Goal: Information Seeking & Learning: Understand process/instructions

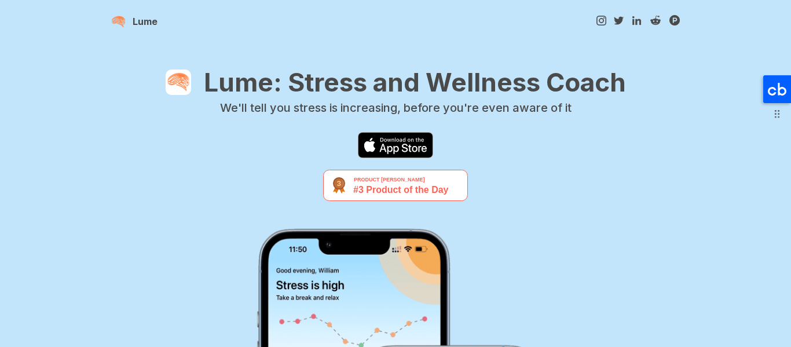
click at [782, 85] on icon at bounding box center [777, 89] width 28 height 28
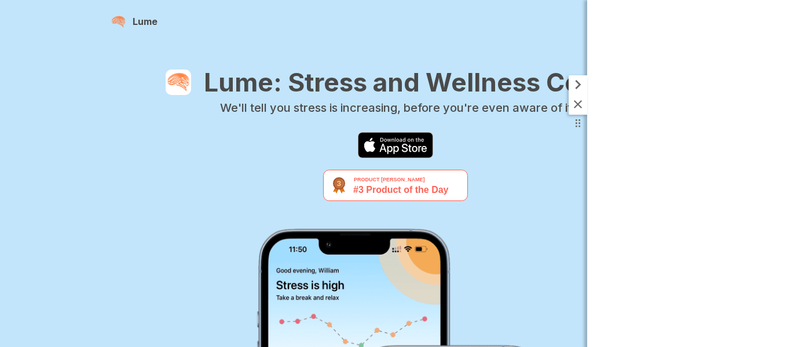
click at [581, 89] on icon at bounding box center [578, 84] width 19 height 19
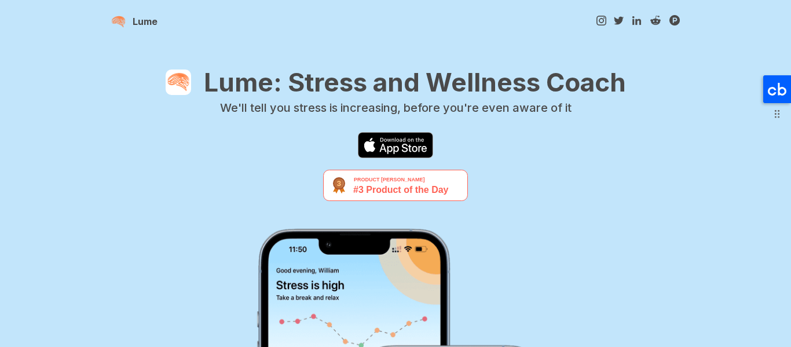
click at [769, 93] on icon at bounding box center [777, 89] width 19 height 13
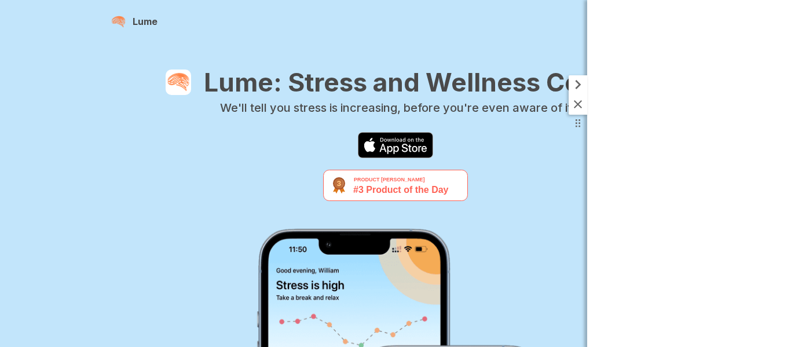
click at [586, 79] on icon at bounding box center [578, 84] width 19 height 19
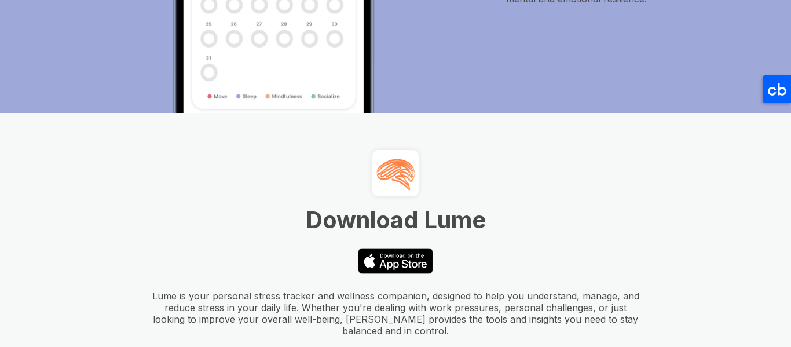
scroll to position [2570, 0]
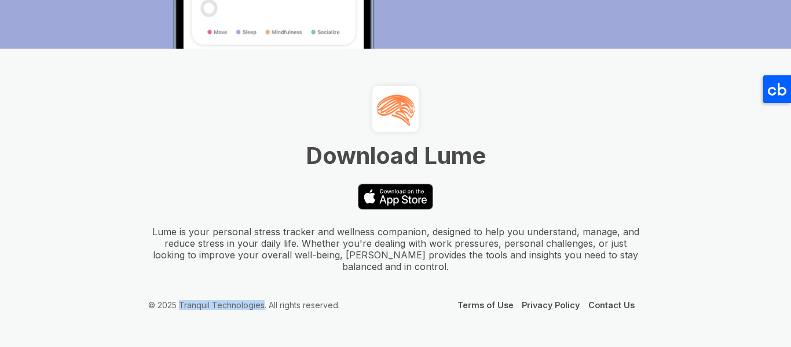
drag, startPoint x: 182, startPoint y: 305, endPoint x: 263, endPoint y: 316, distance: 81.9
click at [263, 316] on footer "Download Lume Lume is your personal stress tracker and wellness companion, desi…" at bounding box center [395, 198] width 791 height 298
click at [368, 301] on div "© 2025 Tranquil Technologies. All rights reserved. Terms of Use Privacy Policy …" at bounding box center [395, 305] width 495 height 10
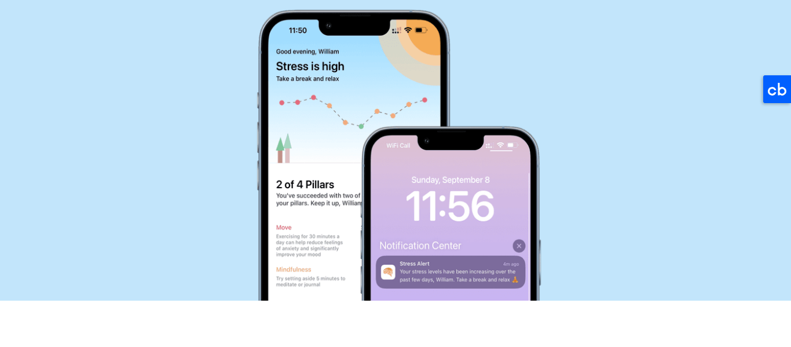
scroll to position [0, 0]
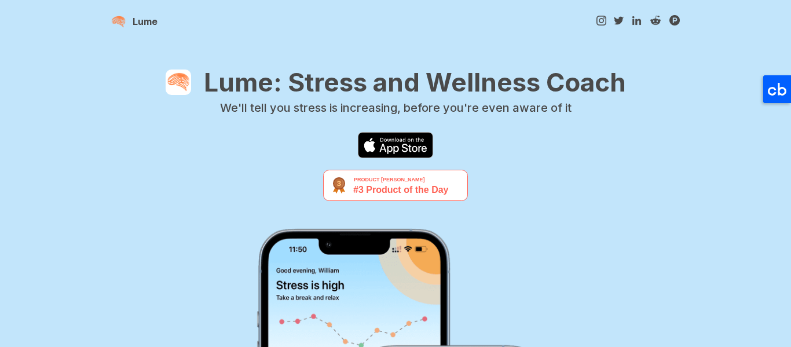
click at [160, 123] on div "Lume: Stress and Wellness Coach We'll tell you stress is increasing, before you…" at bounding box center [395, 293] width 569 height 453
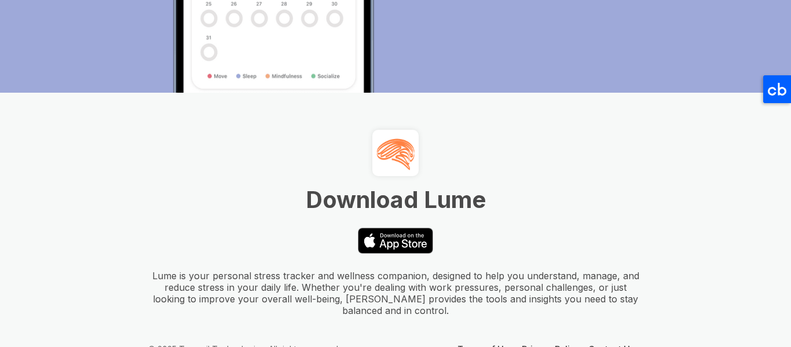
scroll to position [2570, 0]
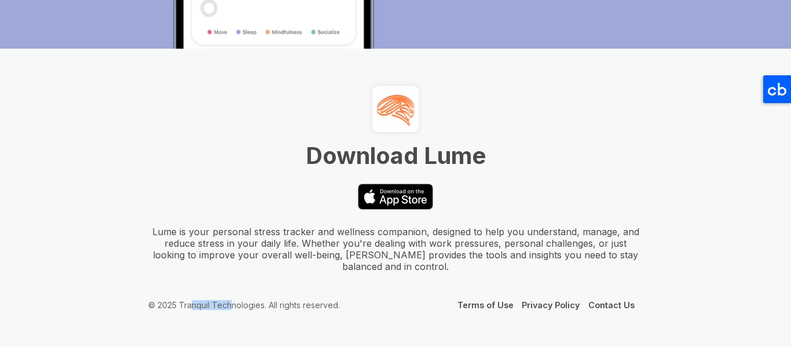
drag, startPoint x: 191, startPoint y: 298, endPoint x: 231, endPoint y: 305, distance: 40.7
click at [231, 305] on footer "Download Lume Lume is your personal stress tracker and wellness companion, desi…" at bounding box center [395, 198] width 791 height 298
click at [274, 299] on footer "Download Lume Lume is your personal stress tracker and wellness companion, desi…" at bounding box center [395, 198] width 791 height 298
click at [493, 306] on link "Terms of Use" at bounding box center [485, 305] width 56 height 10
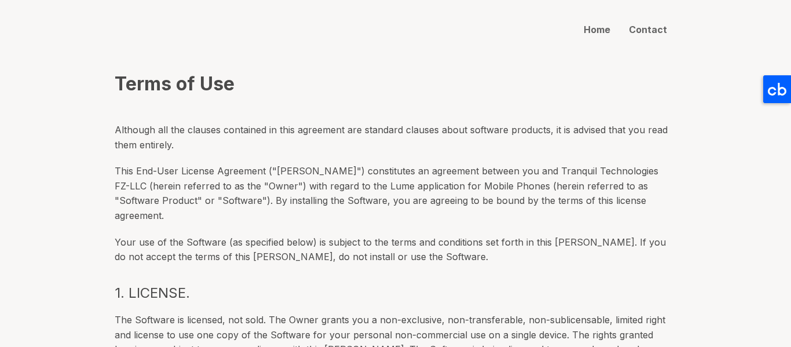
scroll to position [58, 0]
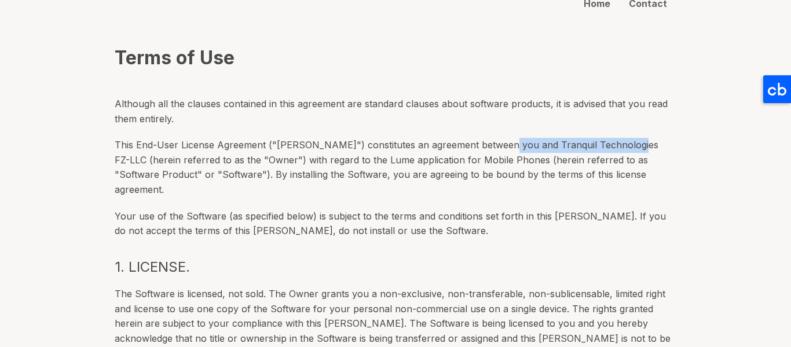
drag, startPoint x: 500, startPoint y: 142, endPoint x: 629, endPoint y: 147, distance: 129.8
click at [629, 147] on p "This End-User License Agreement ("EULA") constitutes an agreement between you a…" at bounding box center [395, 167] width 561 height 59
click at [383, 162] on p "This End-User License Agreement ("[PERSON_NAME]") constitutes an agreement betw…" at bounding box center [395, 167] width 561 height 59
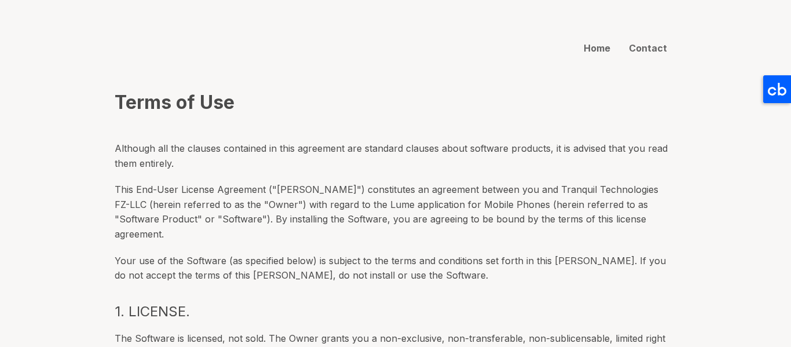
scroll to position [0, 0]
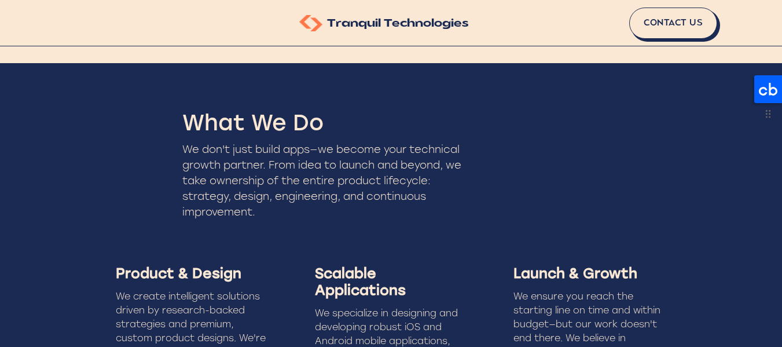
scroll to position [1056, 0]
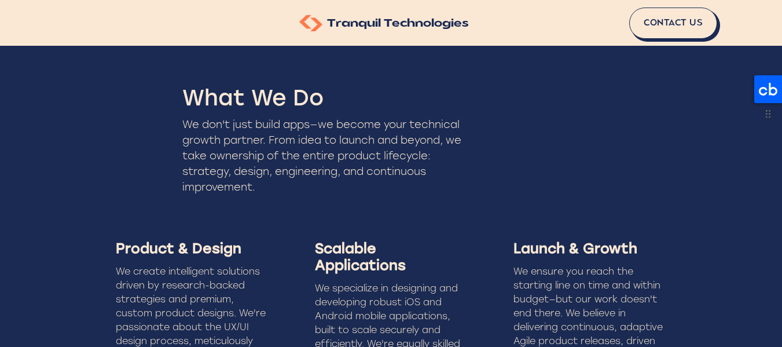
click at [766, 86] on icon at bounding box center [769, 89] width 28 height 28
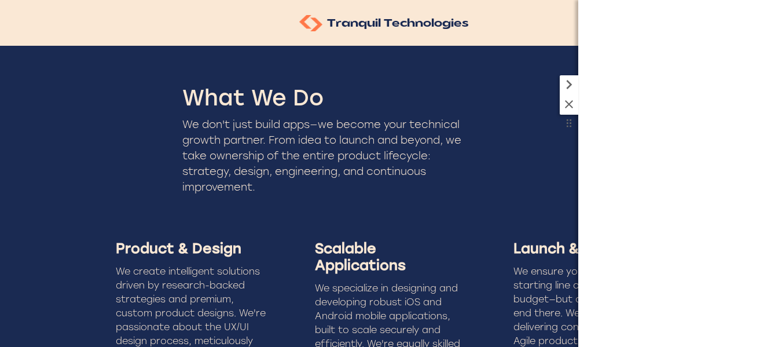
click at [566, 80] on icon at bounding box center [569, 84] width 19 height 19
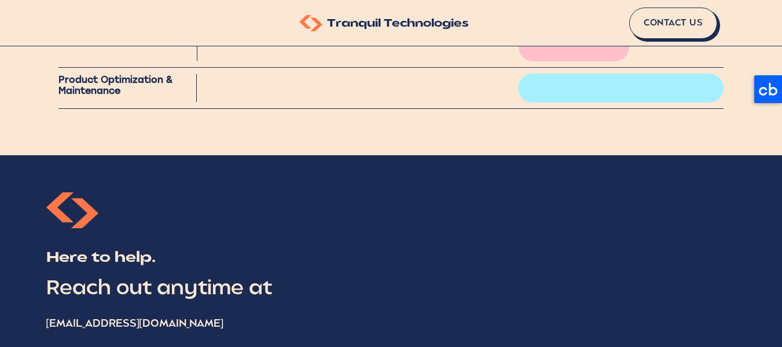
scroll to position [1925, 0]
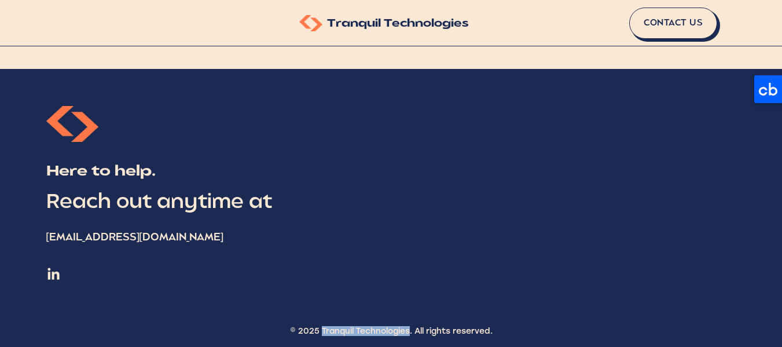
drag, startPoint x: 319, startPoint y: 318, endPoint x: 409, endPoint y: 336, distance: 92.8
click at [409, 336] on div "Here to help. Reach out anytime at hello@tranquiltech.io © 2025 Tranquil Techno…" at bounding box center [391, 211] width 782 height 285
copy div "Tranquil Technologies"
click at [411, 261] on div "Here to help. Reach out anytime at hello@tranquiltech.io © 2025 Tranquil Techno…" at bounding box center [391, 211] width 782 height 285
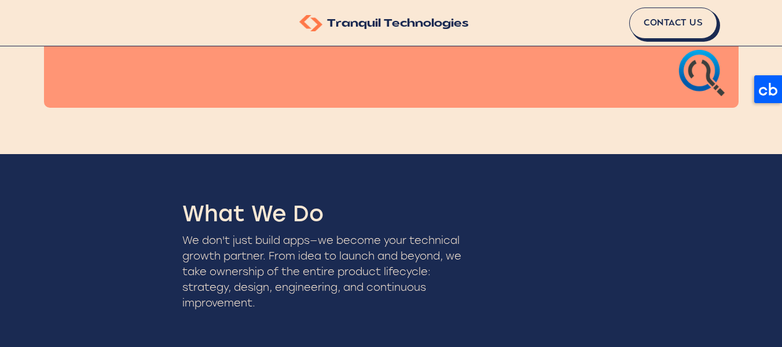
scroll to position [1346, 0]
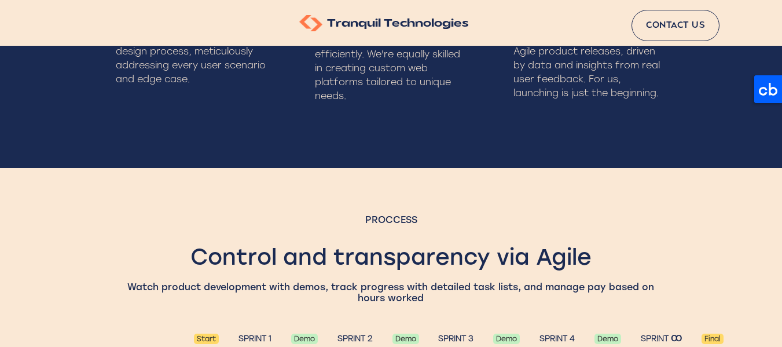
click at [680, 16] on link "Contact Us" at bounding box center [676, 25] width 88 height 31
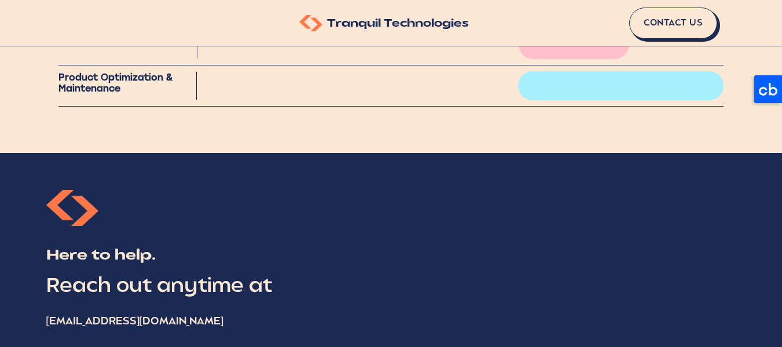
scroll to position [1925, 0]
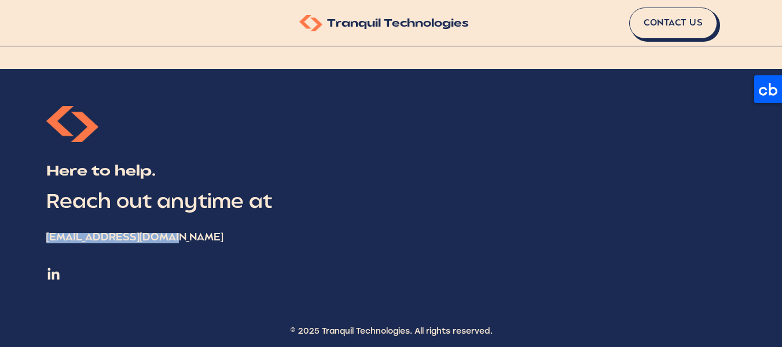
drag, startPoint x: 209, startPoint y: 221, endPoint x: 35, endPoint y: 218, distance: 174.3
click at [35, 218] on div "Here to help. Reach out anytime at hello@tranquiltech.io © 2025 Tranquil Techno…" at bounding box center [391, 211] width 782 height 285
copy div "hello@tranquiltech.io"
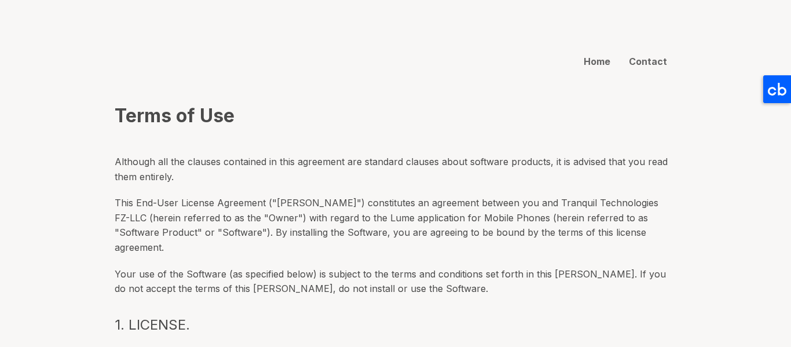
scroll to position [116, 0]
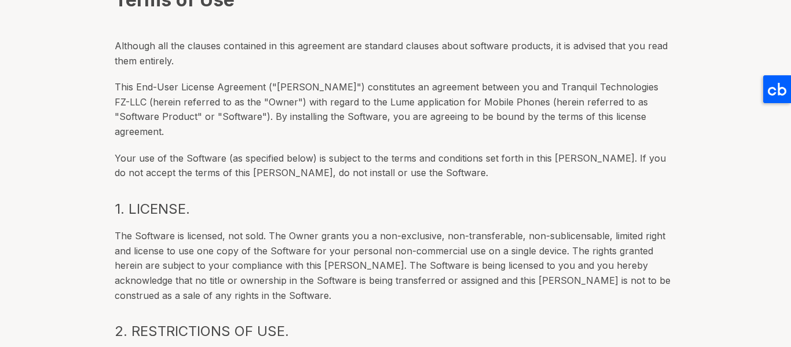
click at [506, 82] on p "This End-User License Agreement ("[PERSON_NAME]") constitutes an agreement betw…" at bounding box center [395, 109] width 561 height 59
drag, startPoint x: 500, startPoint y: 85, endPoint x: 631, endPoint y: 85, distance: 130.3
click at [631, 85] on p "This End-User License Agreement ("[PERSON_NAME]") constitutes an agreement betw…" at bounding box center [395, 109] width 561 height 59
copy p "Tranquil Technologies FZ-LLC"
